Goal: Transaction & Acquisition: Purchase product/service

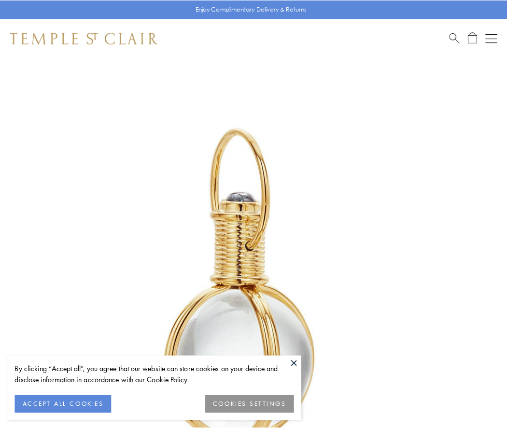
scroll to position [252, 0]
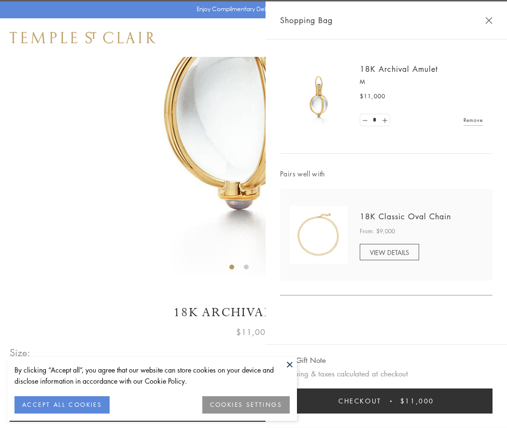
click at [386, 401] on button "Checkout $11,000" at bounding box center [386, 401] width 212 height 25
